Goal: Check status: Check status

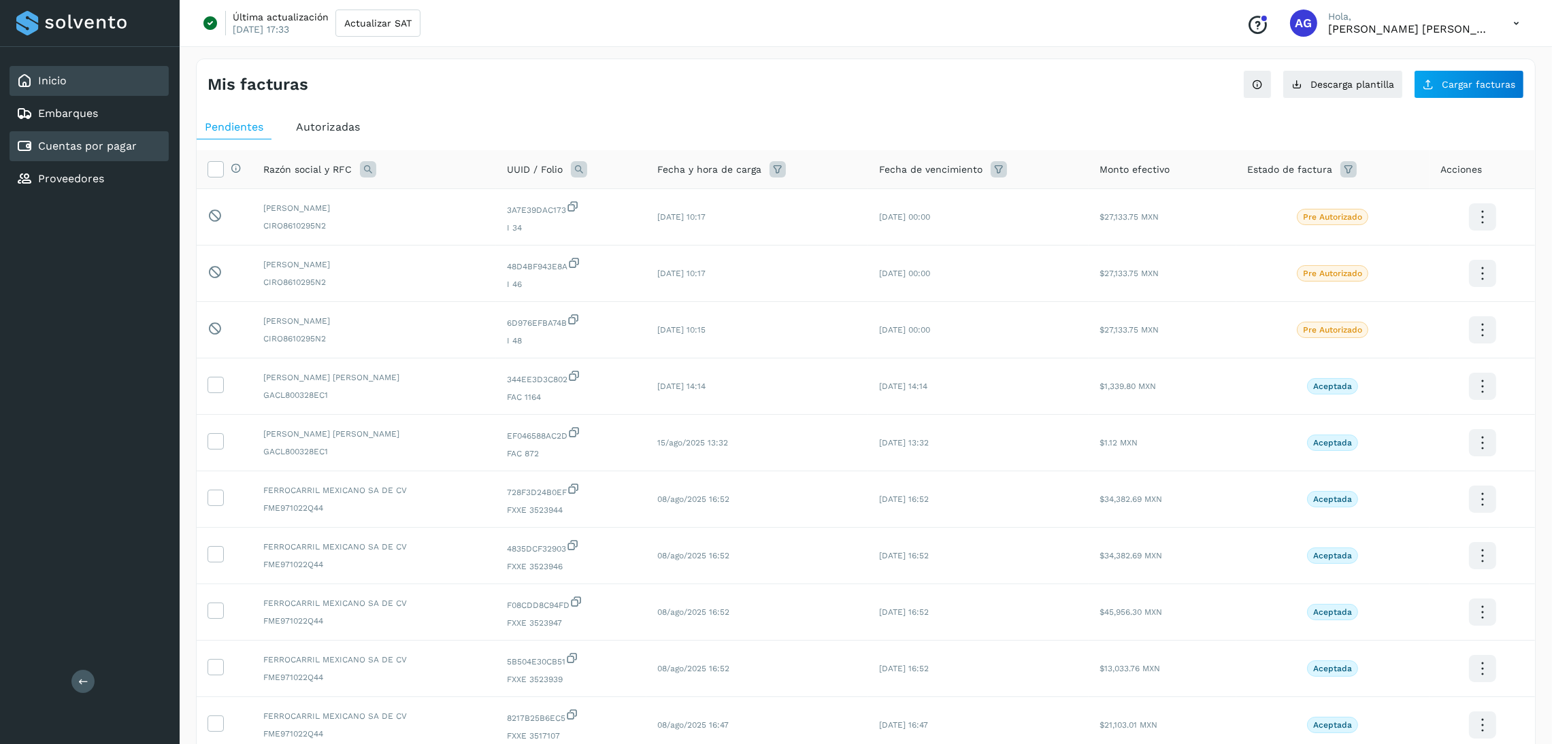
click at [35, 86] on div "Inicio" at bounding box center [41, 81] width 50 height 16
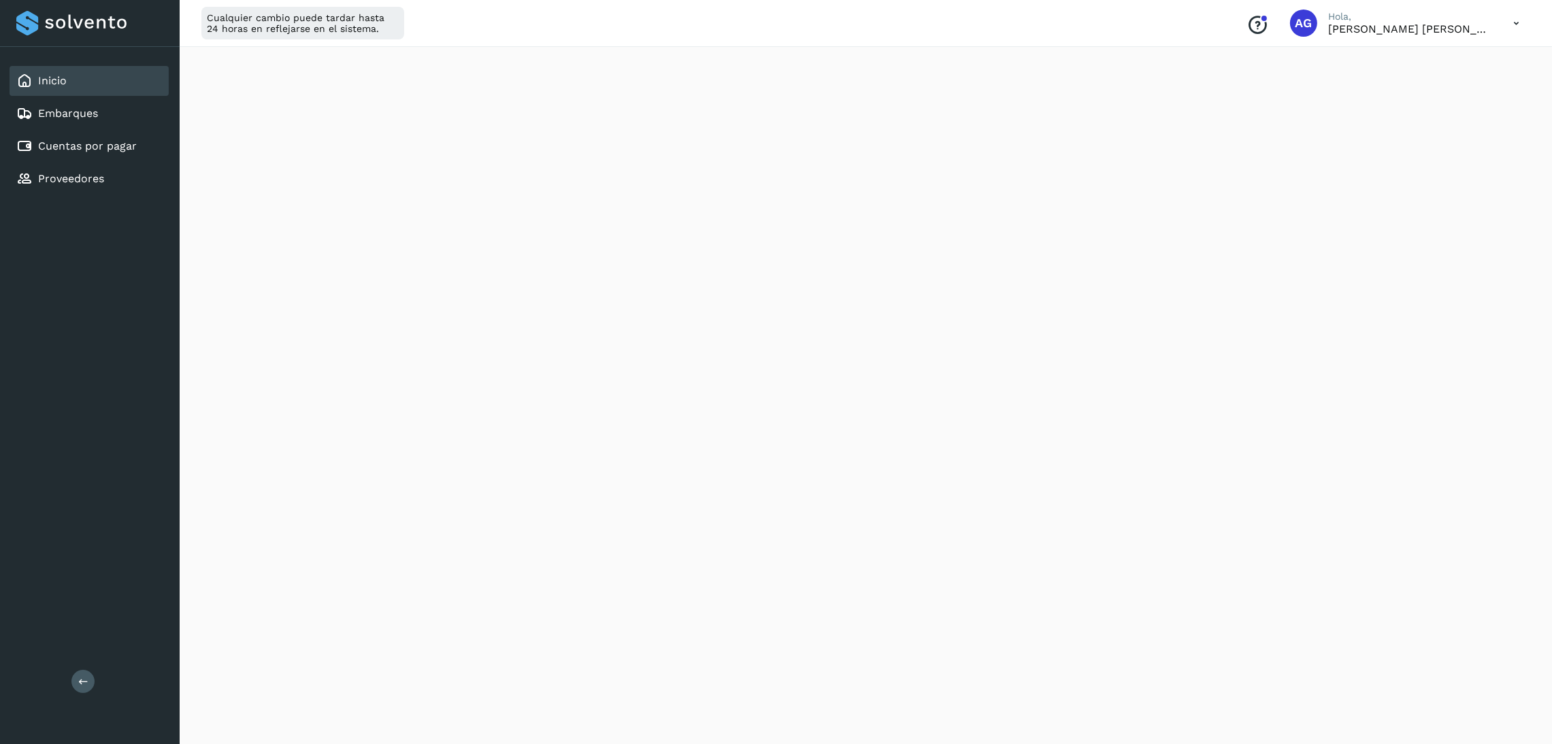
scroll to position [204, 0]
click at [95, 152] on div "Cuentas por pagar" at bounding box center [89, 146] width 159 height 30
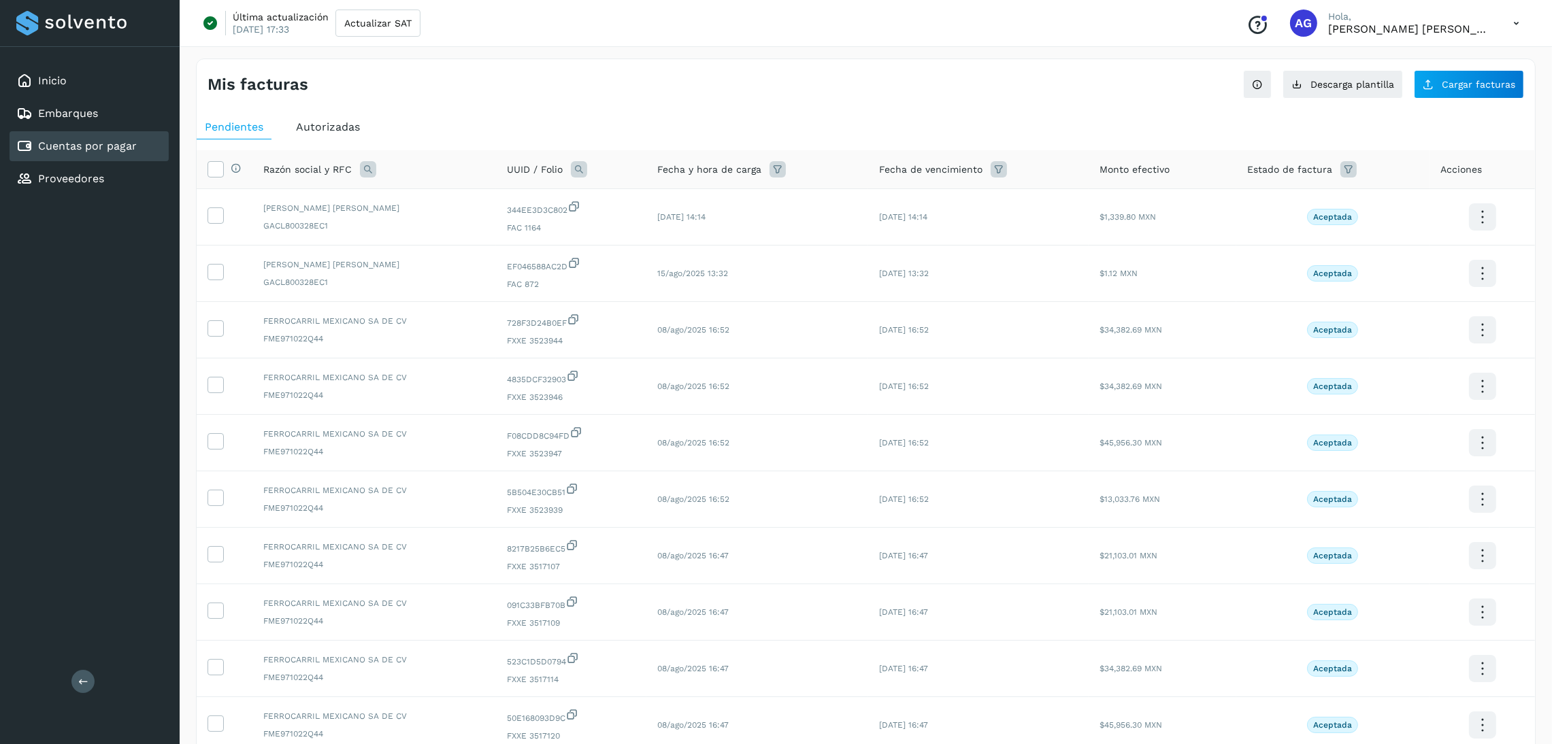
click at [1333, 163] on div "Estado de factura" at bounding box center [1332, 169] width 171 height 16
click at [1334, 169] on div "Estado de factura" at bounding box center [1332, 169] width 171 height 16
click at [1341, 172] on icon at bounding box center [1348, 169] width 16 height 16
click at [1480, 202] on input "text" at bounding box center [1425, 204] width 147 height 22
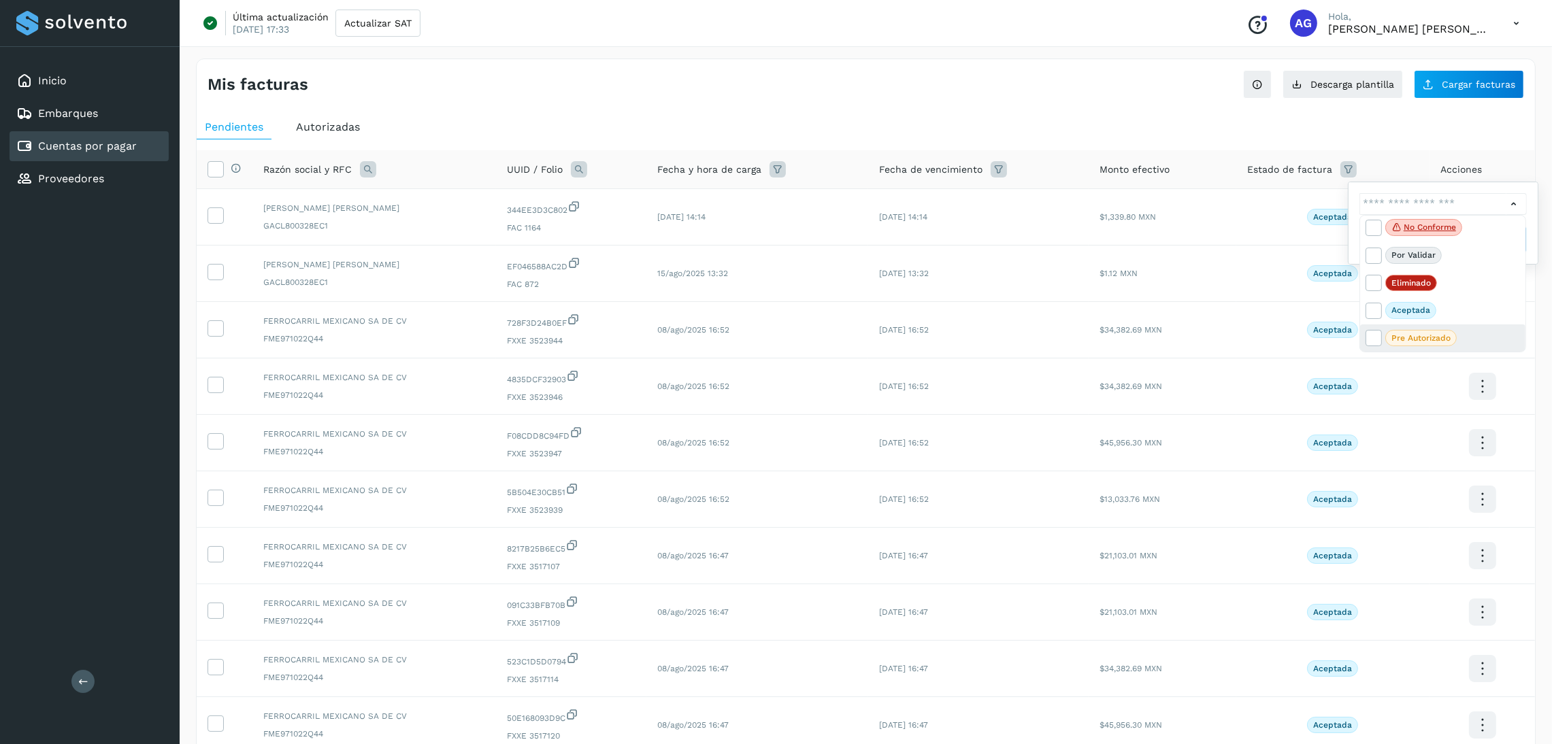
click at [1436, 334] on p "Pre Autorizado" at bounding box center [1420, 338] width 59 height 10
click at [1369, 337] on icon at bounding box center [1373, 338] width 14 height 14
type input "**********"
click at [1511, 198] on div at bounding box center [776, 372] width 1552 height 744
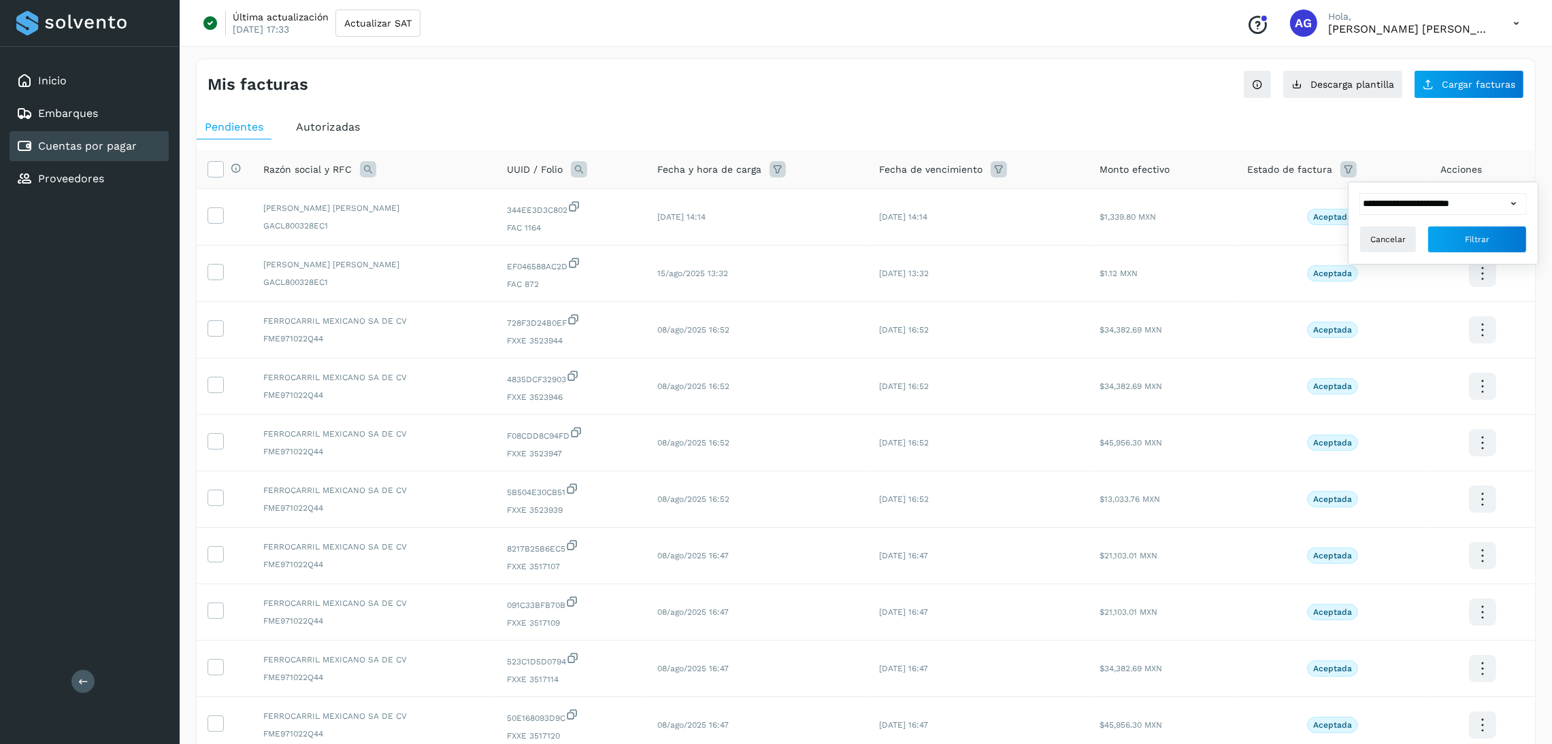
click at [1511, 202] on div "En validación No conforme Por validar Eliminado Aceptada Pre Autorizado" at bounding box center [1442, 270] width 165 height 136
click at [1493, 241] on button "Filtrar" at bounding box center [1476, 239] width 99 height 27
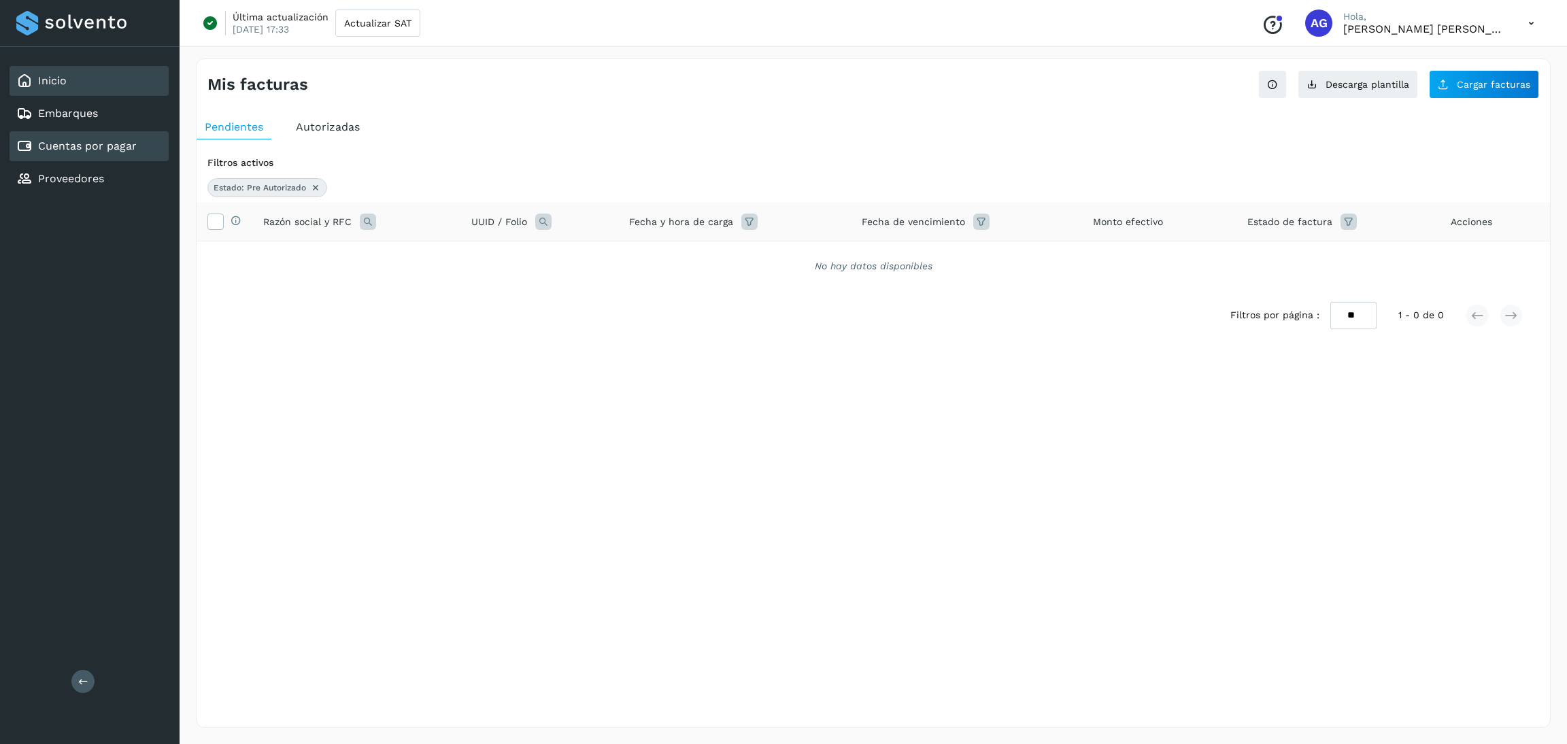
click at [60, 76] on link "Inicio" at bounding box center [52, 80] width 29 height 13
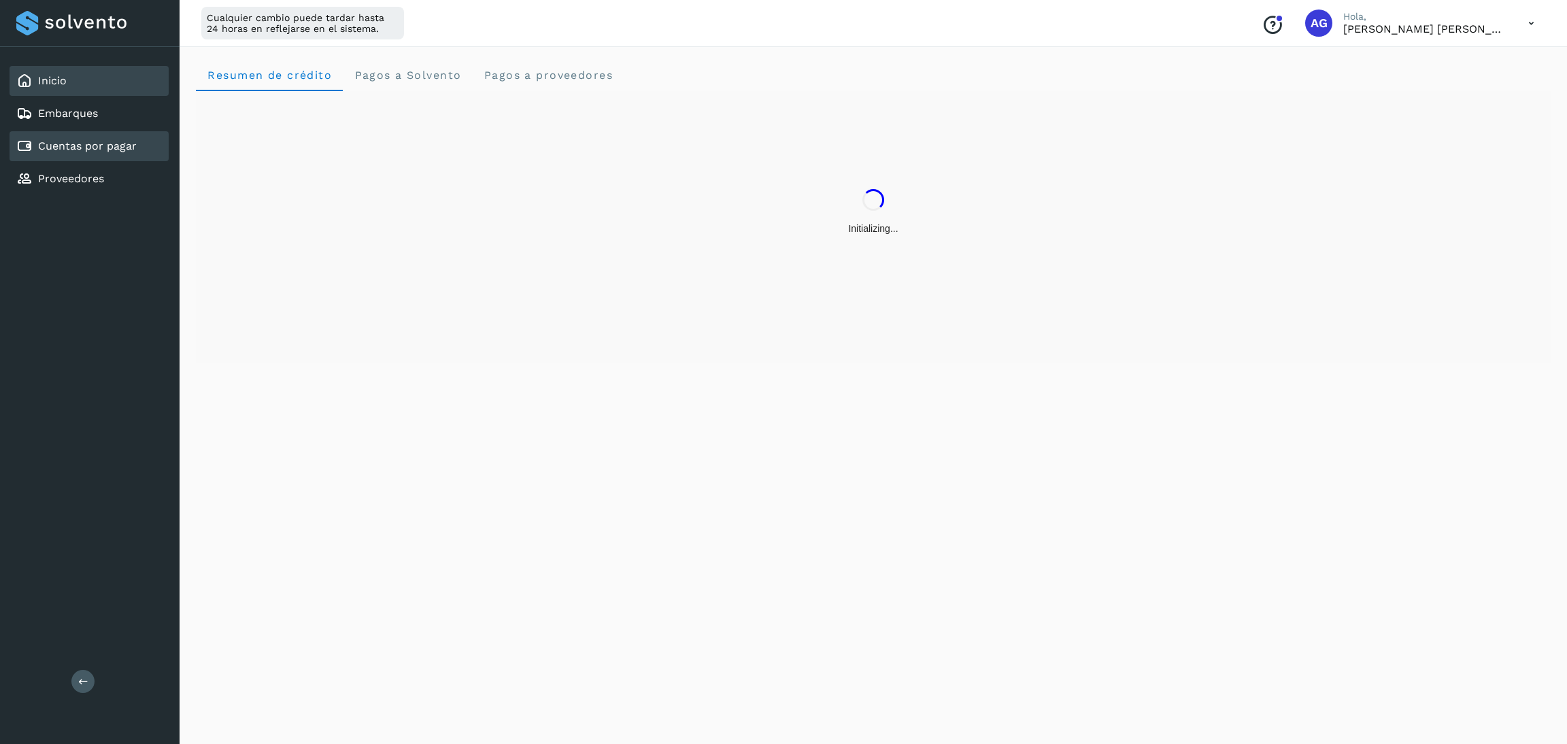
click at [97, 152] on div "Cuentas por pagar" at bounding box center [89, 146] width 159 height 30
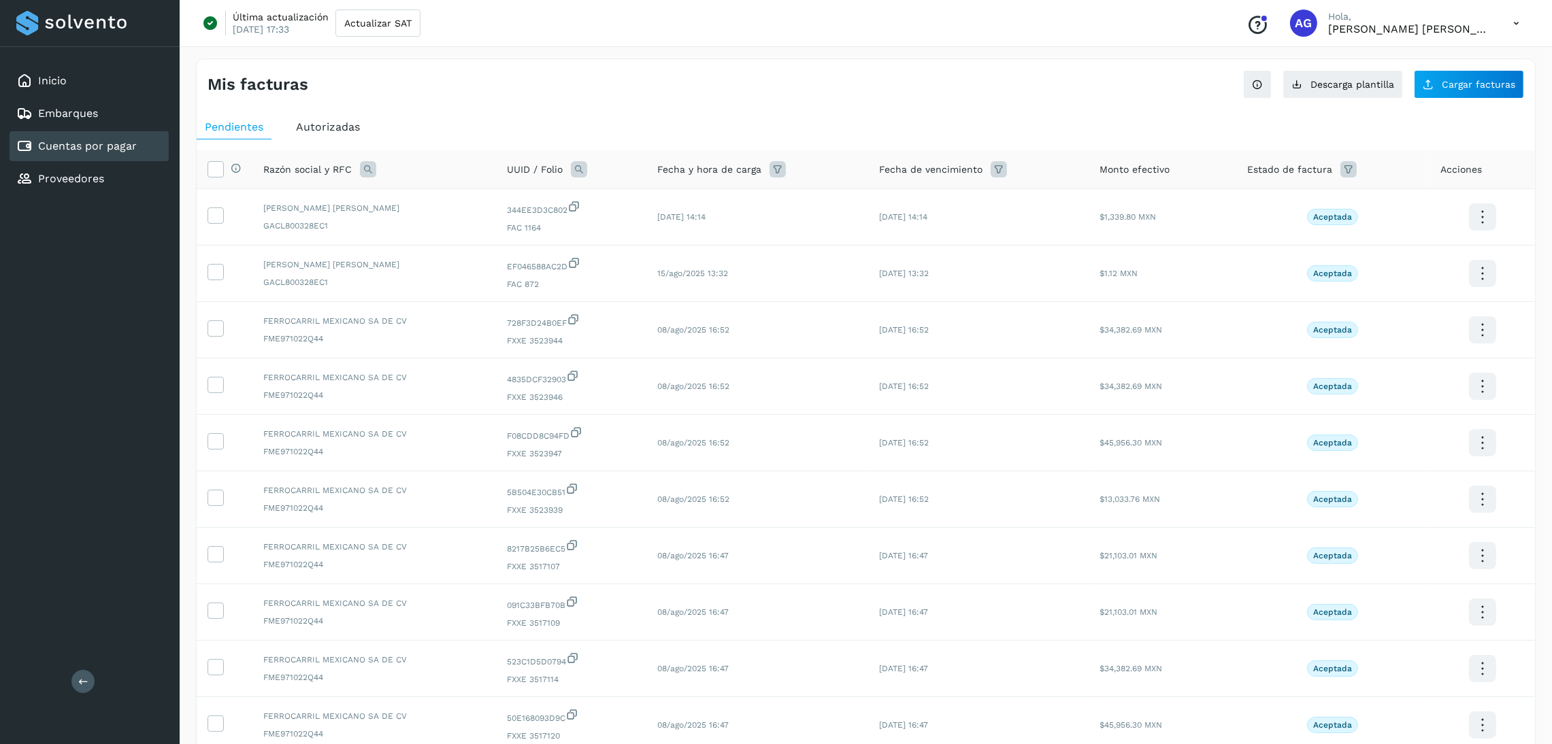
click at [344, 128] on span "Autorizadas" at bounding box center [328, 126] width 64 height 13
